Goal: Information Seeking & Learning: Get advice/opinions

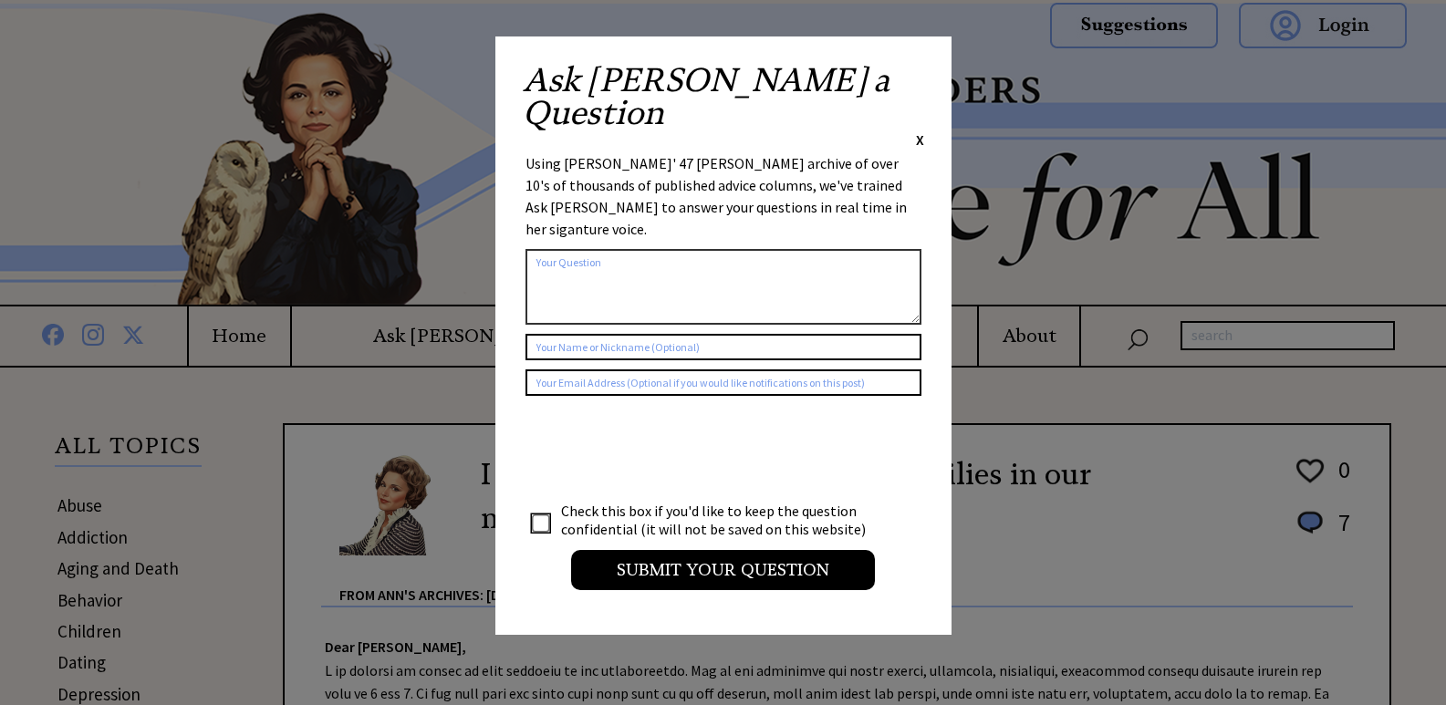
click at [922, 130] on span "X" at bounding box center [920, 139] width 8 height 18
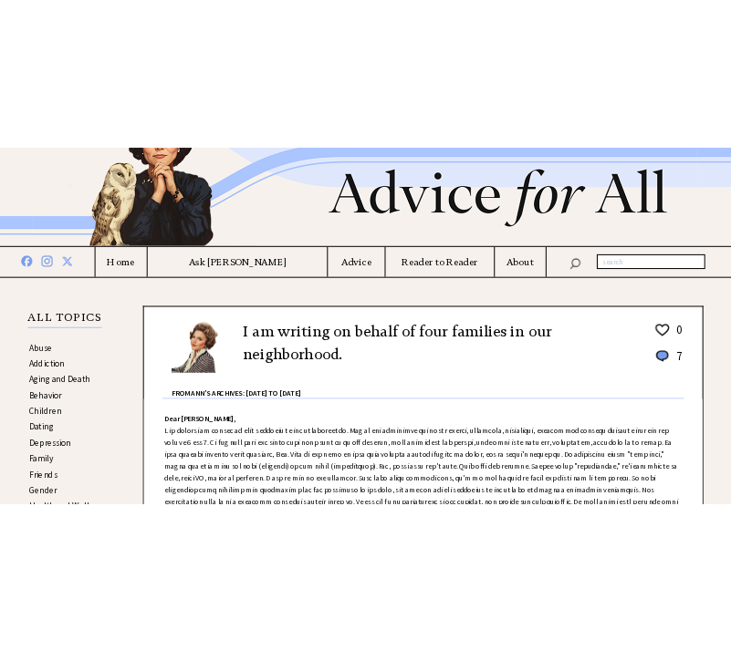
scroll to position [182, 0]
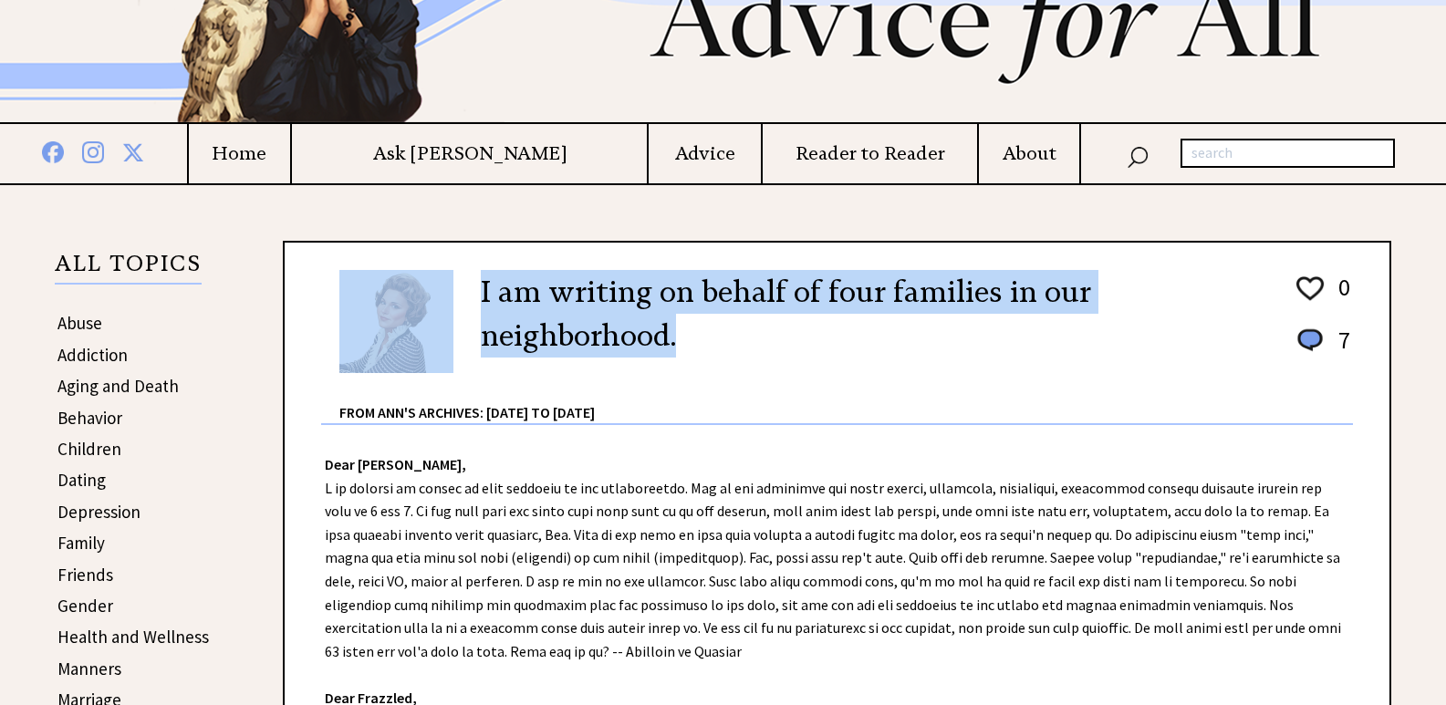
drag, startPoint x: 475, startPoint y: 287, endPoint x: 701, endPoint y: 327, distance: 228.8
click at [690, 333] on div "I am writing on behalf of four families in our neighborhood. 0 7 0 7 From Ann's…" at bounding box center [837, 340] width 1032 height 169
click at [820, 328] on h2 "I am writing on behalf of four families in our neighborhood." at bounding box center [874, 314] width 786 height 88
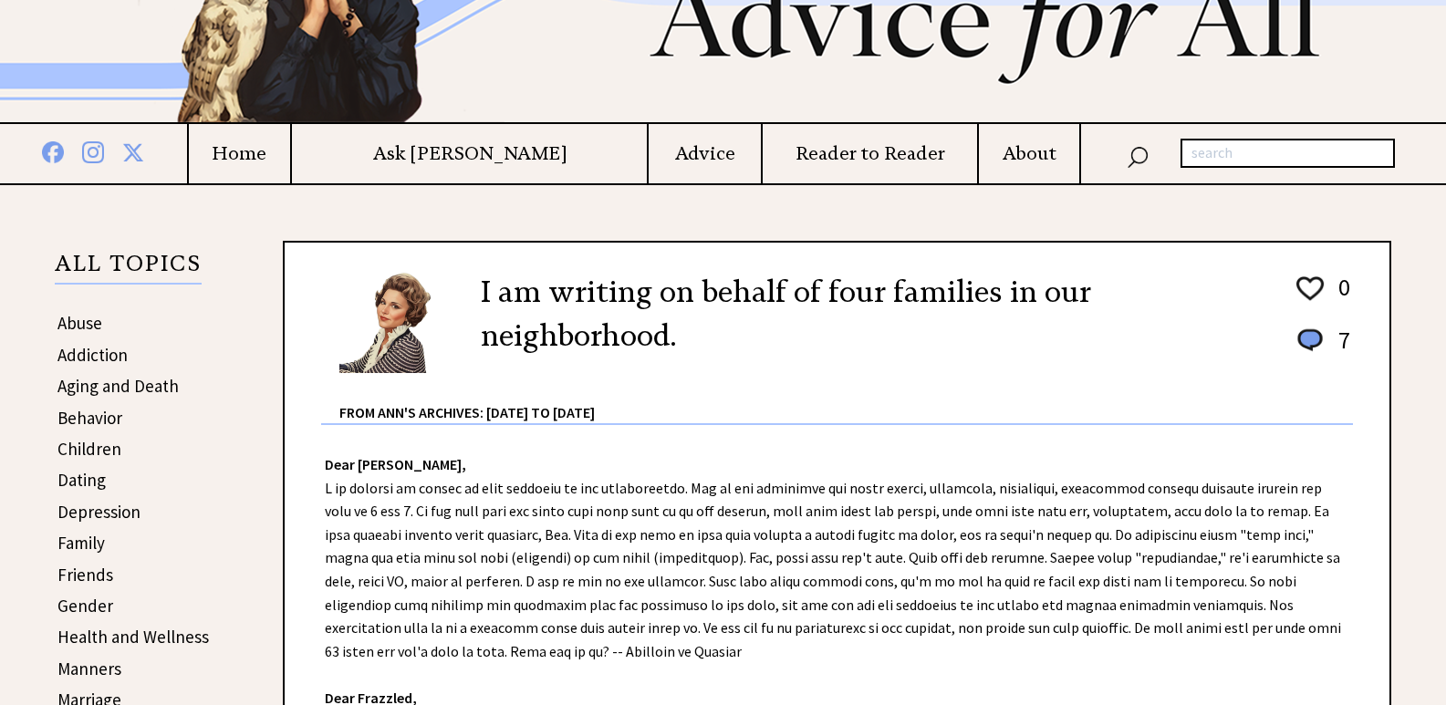
click at [721, 334] on h2 "I am writing on behalf of four families in our neighborhood." at bounding box center [874, 314] width 786 height 88
drag, startPoint x: 705, startPoint y: 297, endPoint x: 785, endPoint y: 303, distance: 79.6
click at [785, 303] on h2 "I am writing on behalf of four families in our neighborhood." at bounding box center [874, 314] width 786 height 88
click at [797, 364] on div "I am writing on behalf of four families in our neighborhood. 0 7 0 7 From Ann's…" at bounding box center [837, 340] width 1032 height 169
drag, startPoint x: 658, startPoint y: 298, endPoint x: 815, endPoint y: 302, distance: 157.0
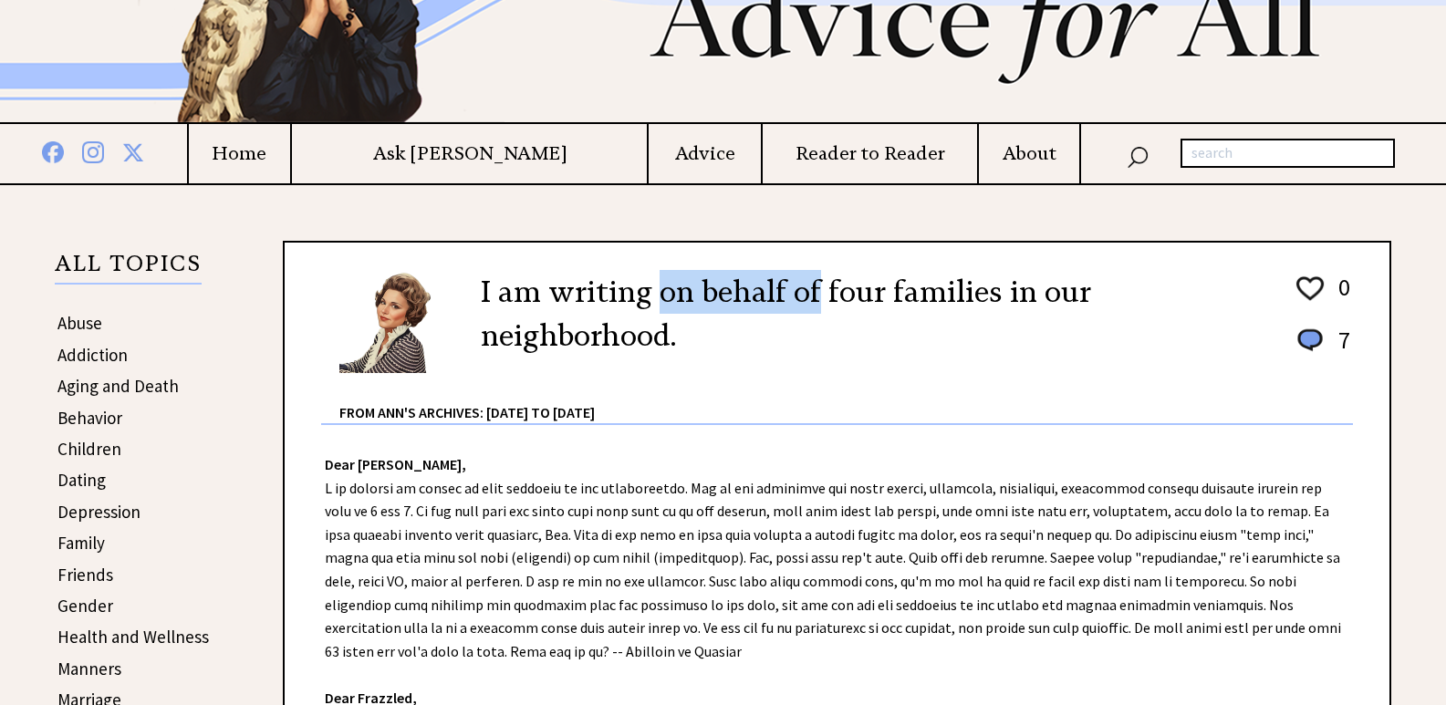
click at [815, 302] on h2 "I am writing on behalf of four families in our neighborhood." at bounding box center [874, 314] width 786 height 88
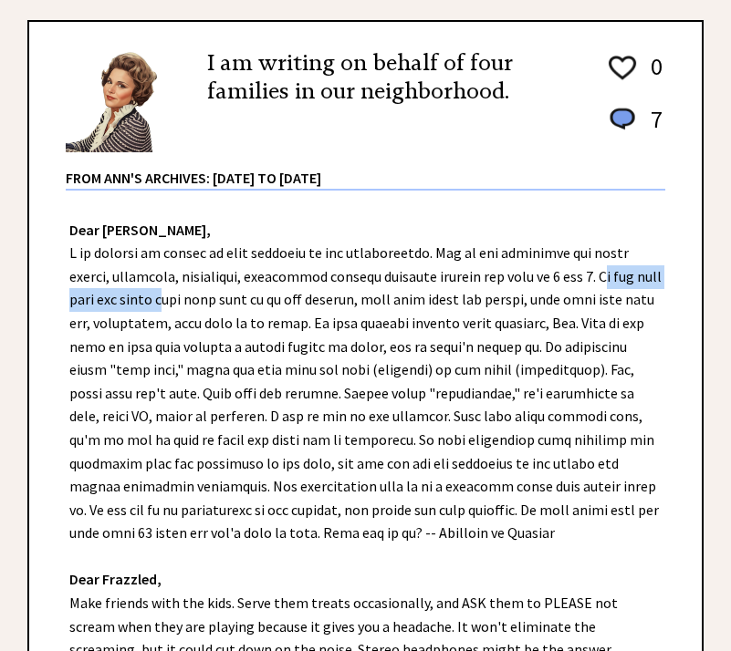
drag, startPoint x: 595, startPoint y: 275, endPoint x: 161, endPoint y: 306, distance: 435.4
click at [161, 306] on div "Dear [PERSON_NAME], Dear Frazzled, Make friends with the kids. Serve them treat…" at bounding box center [365, 510] width 672 height 639
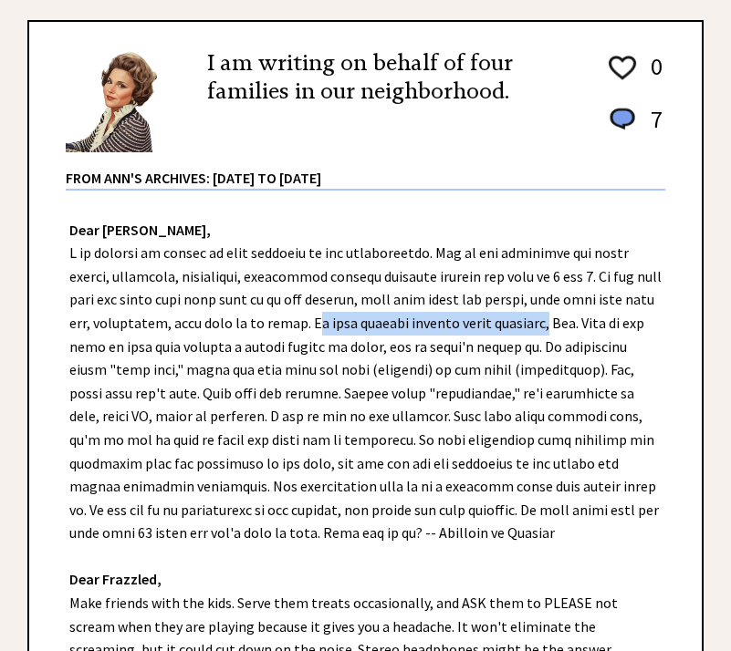
drag, startPoint x: 349, startPoint y: 328, endPoint x: 586, endPoint y: 323, distance: 237.3
click at [586, 323] on div "Dear [PERSON_NAME], Dear Frazzled, Make friends with the kids. Serve them treat…" at bounding box center [365, 510] width 672 height 639
click at [669, 337] on div "Dear [PERSON_NAME], Dear Frazzled, Make friends with the kids. Serve them treat…" at bounding box center [365, 510] width 672 height 639
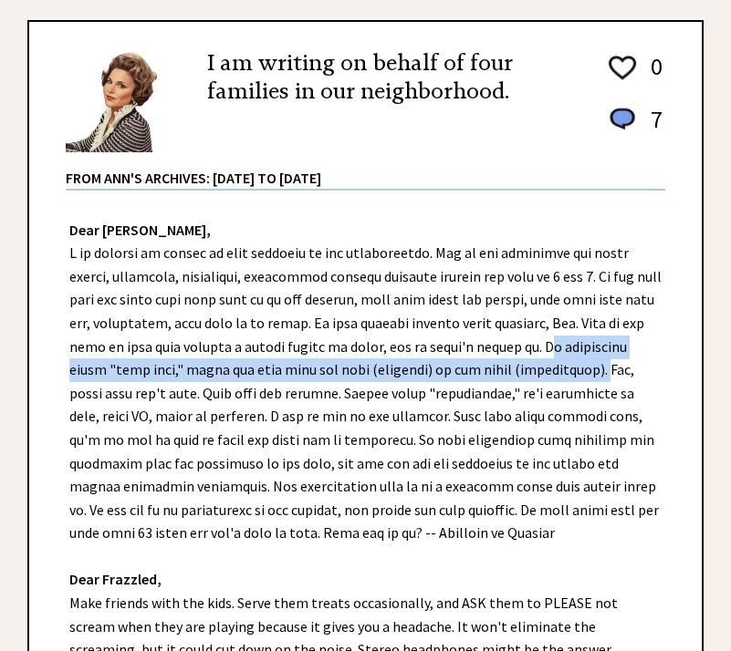
drag, startPoint x: 573, startPoint y: 349, endPoint x: 579, endPoint y: 369, distance: 21.1
click at [579, 369] on div "Dear [PERSON_NAME], Dear Frazzled, Make friends with the kids. Serve them treat…" at bounding box center [365, 510] width 672 height 639
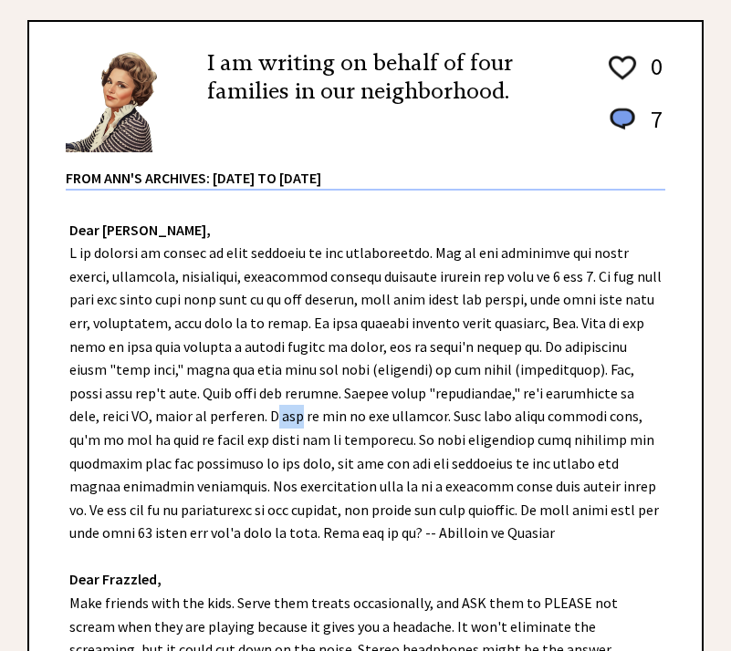
drag, startPoint x: 201, startPoint y: 418, endPoint x: 223, endPoint y: 422, distance: 22.2
click at [223, 422] on div "Dear [PERSON_NAME], Dear Frazzled, Make friends with the kids. Serve them treat…" at bounding box center [365, 510] width 672 height 639
click at [221, 422] on div "Dear [PERSON_NAME], Dear Frazzled, Make friends with the kids. Serve them treat…" at bounding box center [365, 510] width 672 height 639
drag, startPoint x: 201, startPoint y: 418, endPoint x: 367, endPoint y: 419, distance: 166.1
click at [367, 419] on div "Dear [PERSON_NAME], Dear Frazzled, Make friends with the kids. Serve them treat…" at bounding box center [365, 510] width 672 height 639
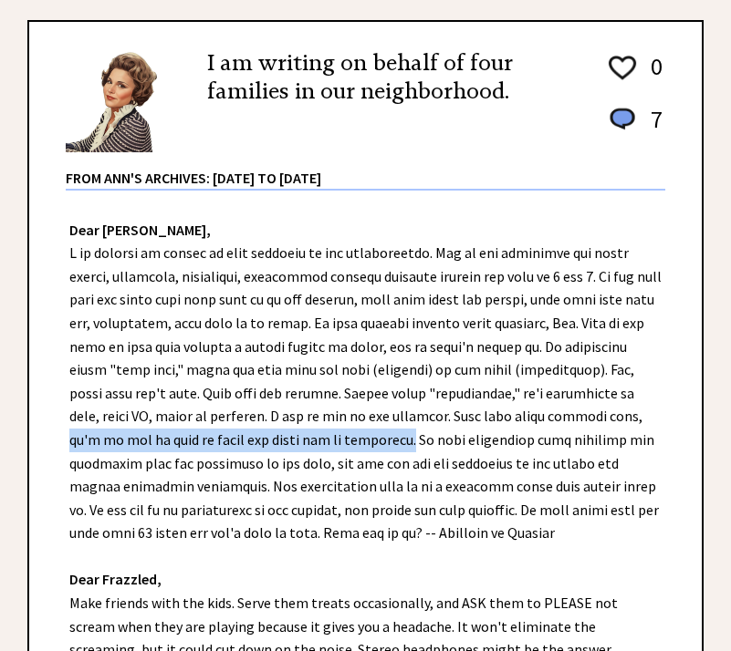
drag, startPoint x: 550, startPoint y: 418, endPoint x: 328, endPoint y: 443, distance: 224.0
click at [328, 443] on div "Dear [PERSON_NAME], Dear Frazzled, Make friends with the kids. Serve them treat…" at bounding box center [365, 510] width 672 height 639
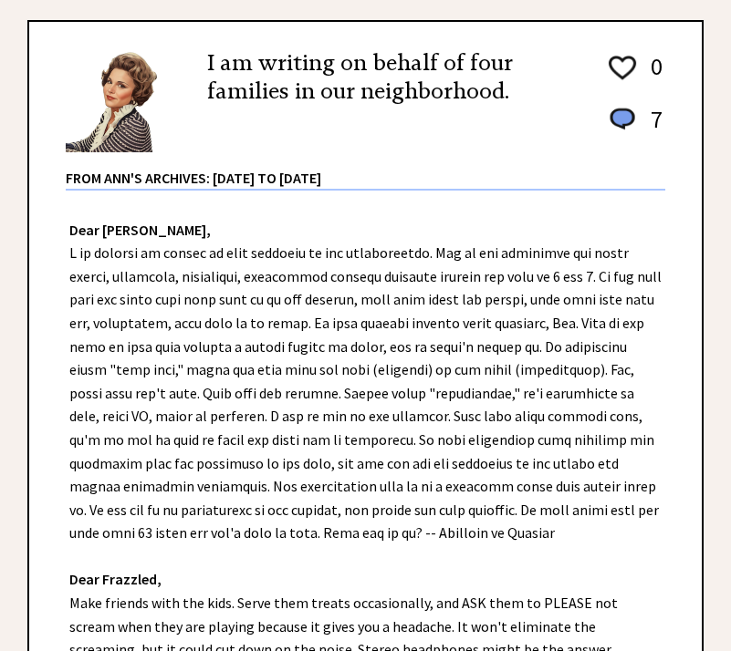
click at [459, 471] on div "Dear [PERSON_NAME], Dear Frazzled, Make friends with the kids. Serve them treat…" at bounding box center [365, 510] width 672 height 639
drag, startPoint x: 464, startPoint y: 466, endPoint x: 498, endPoint y: 464, distance: 34.8
click at [498, 464] on div "Dear [PERSON_NAME], Dear Frazzled, Make friends with the kids. Serve them treat…" at bounding box center [365, 510] width 672 height 639
copy div "plight"
click at [440, 554] on div "Dear [PERSON_NAME], Dear Frazzled, Make friends with the kids. Serve them treat…" at bounding box center [365, 510] width 672 height 639
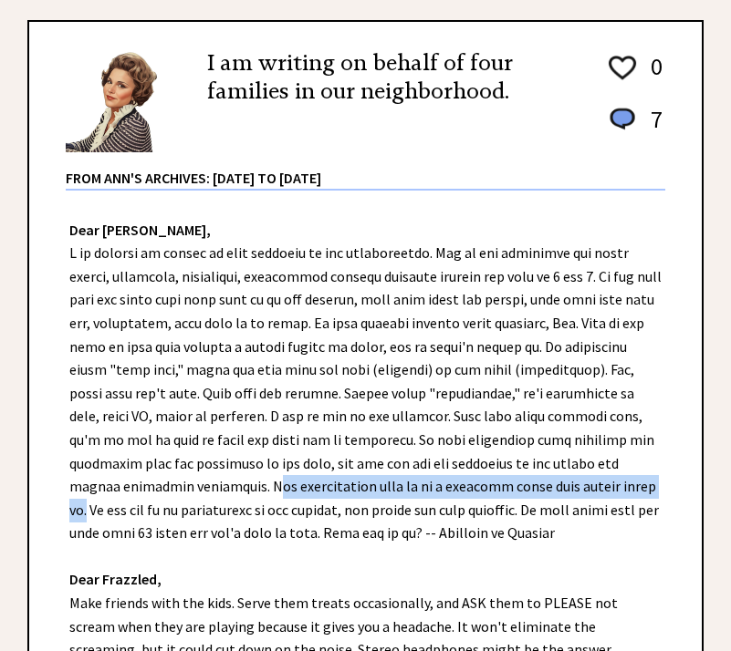
drag, startPoint x: 144, startPoint y: 487, endPoint x: 547, endPoint y: 489, distance: 402.4
click at [547, 489] on div "Dear [PERSON_NAME], Dear Frazzled, Make friends with the kids. Serve them treat…" at bounding box center [365, 510] width 672 height 639
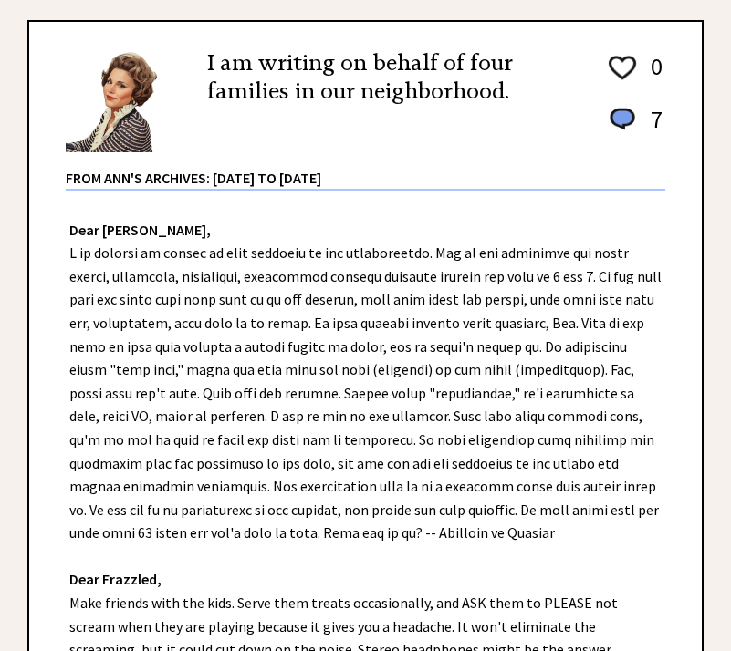
click at [192, 557] on div "Dear [PERSON_NAME], Dear Frazzled, Make friends with the kids. Serve them treat…" at bounding box center [365, 510] width 672 height 639
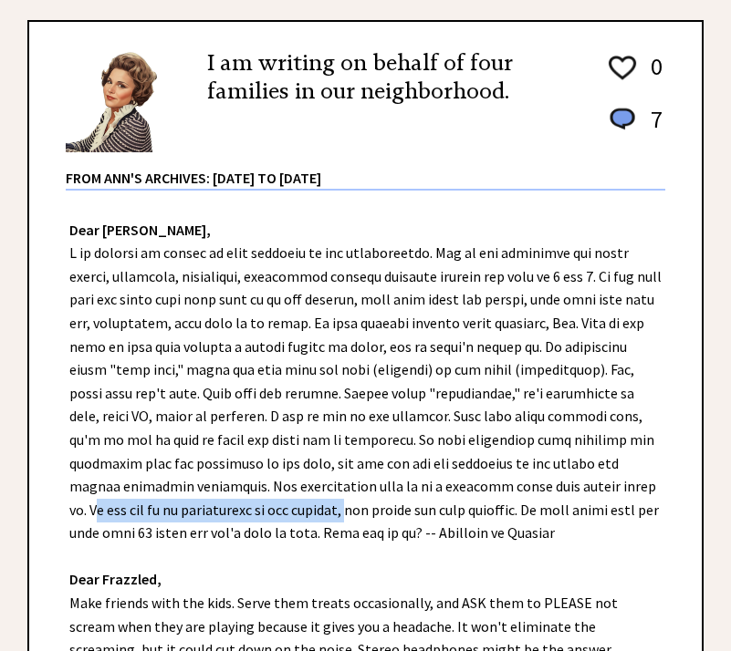
drag, startPoint x: 555, startPoint y: 485, endPoint x: 236, endPoint y: 517, distance: 320.0
click at [236, 517] on div "Dear [PERSON_NAME], Dear Frazzled, Make friends with the kids. Serve them treat…" at bounding box center [365, 510] width 672 height 639
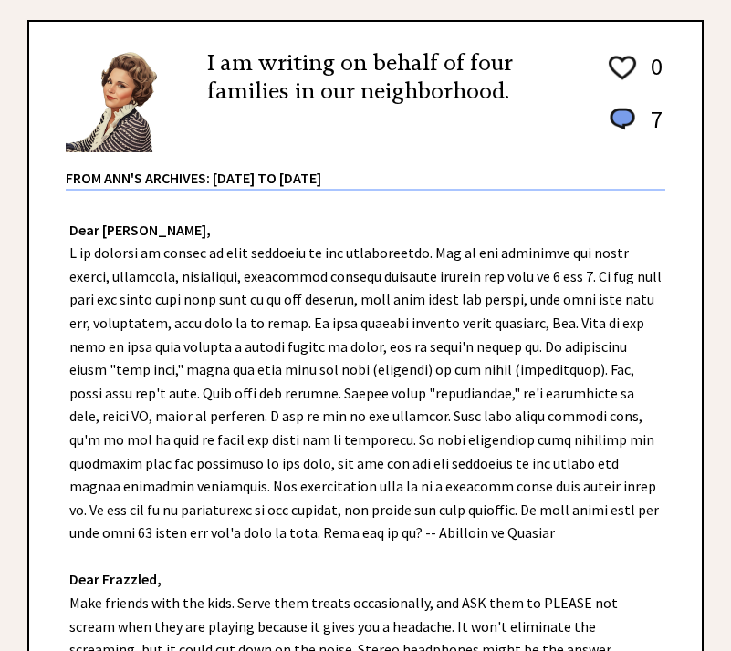
click at [474, 594] on div "Dear [PERSON_NAME], Dear Frazzled, Make friends with the kids. Serve them treat…" at bounding box center [365, 510] width 672 height 639
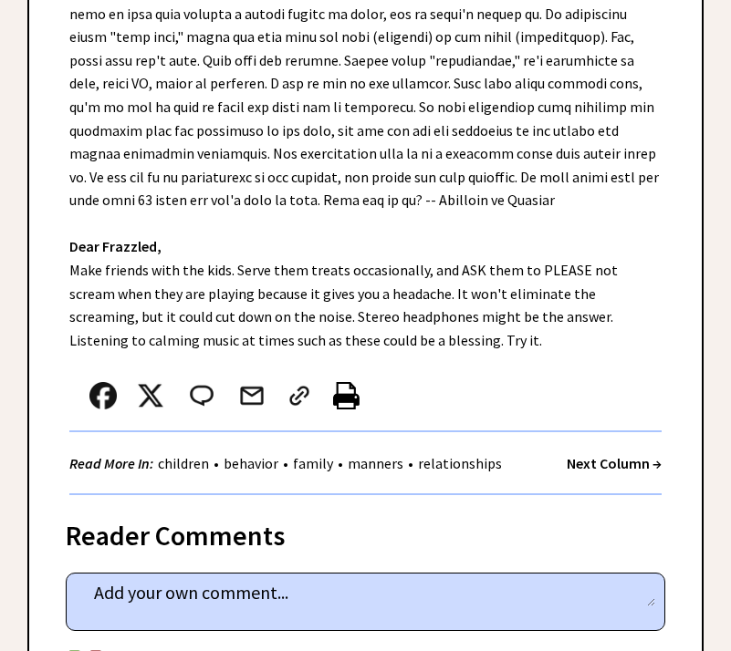
scroll to position [547, 0]
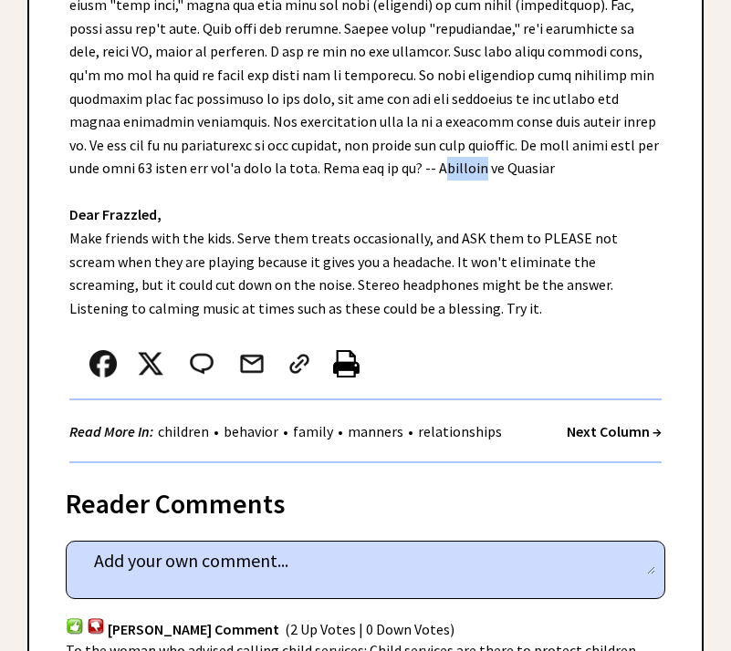
drag, startPoint x: 338, startPoint y: 166, endPoint x: 379, endPoint y: 172, distance: 41.6
click at [379, 172] on div "Dear [PERSON_NAME], Dear Frazzled, Make friends with the kids. Serve them treat…" at bounding box center [365, 145] width 672 height 639
copy div "Frazzle"
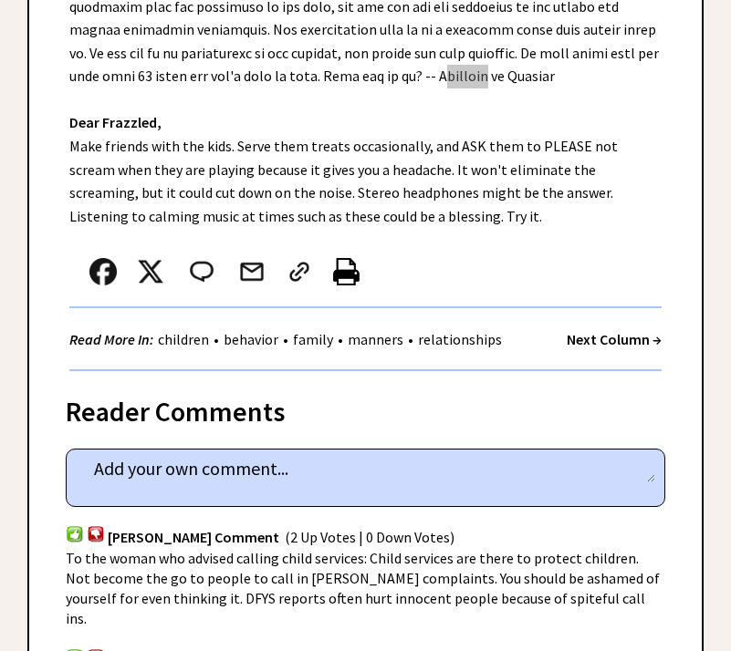
scroll to position [730, 0]
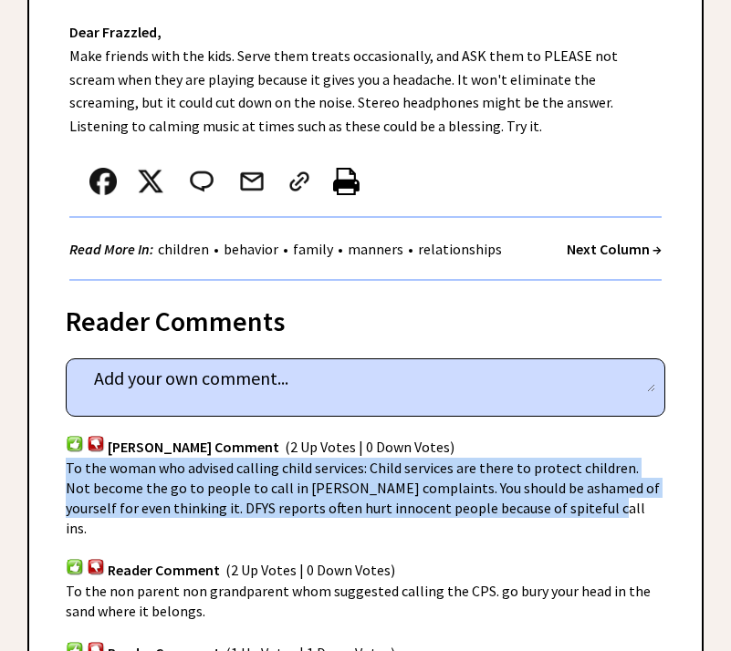
drag, startPoint x: 65, startPoint y: 469, endPoint x: 553, endPoint y: 505, distance: 489.4
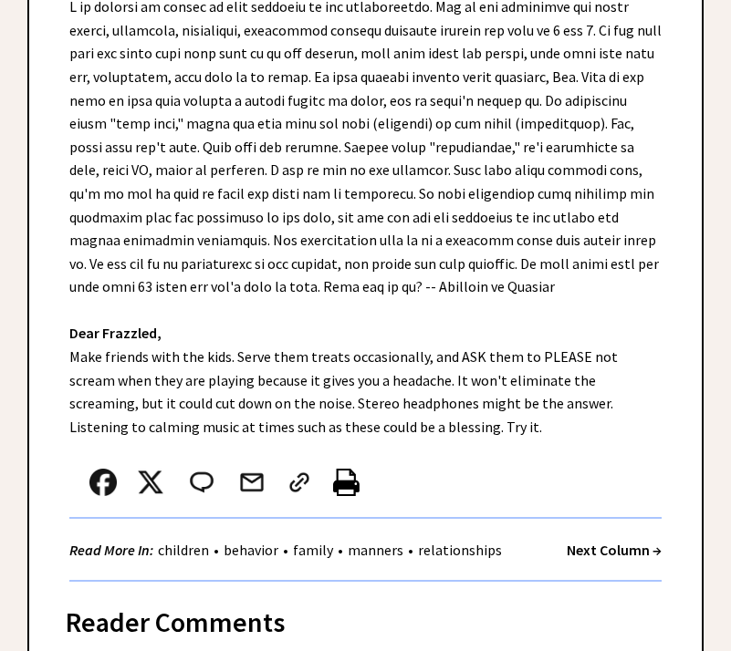
scroll to position [456, 0]
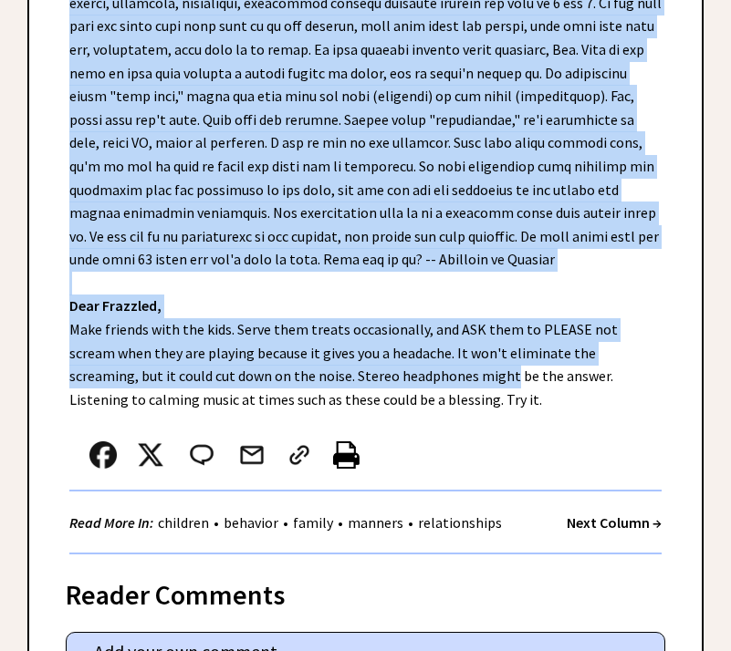
drag, startPoint x: 389, startPoint y: 373, endPoint x: 568, endPoint y: 687, distance: 361.2
